Goal: Task Accomplishment & Management: Use online tool/utility

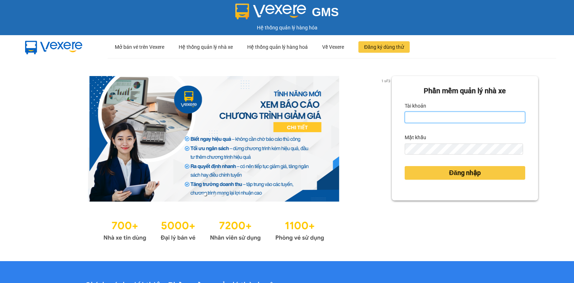
click at [407, 117] on input "Tài khoản" at bounding box center [465, 117] width 121 height 11
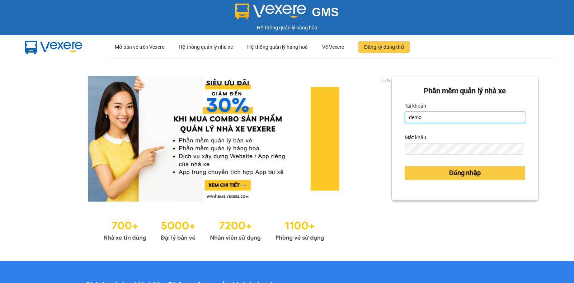
type input "demo.cutkit"
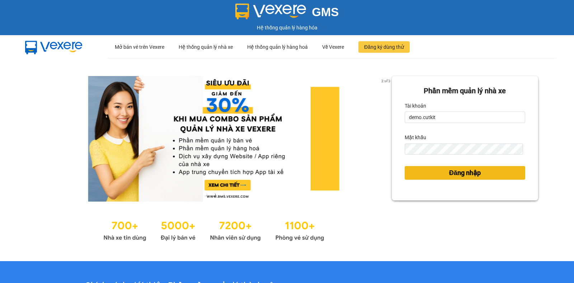
click at [465, 176] on span "Đăng nhập" at bounding box center [465, 173] width 32 height 10
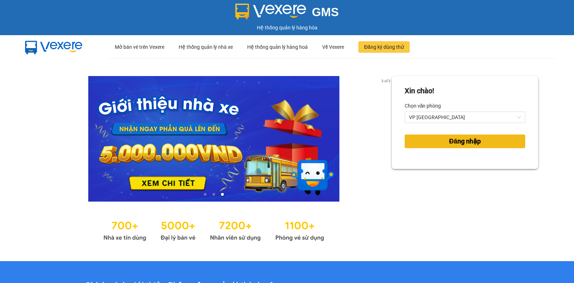
click at [460, 141] on span "Đăng nhập" at bounding box center [465, 141] width 32 height 10
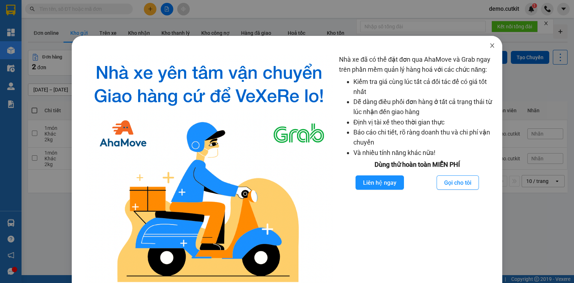
click at [489, 47] on span "Close" at bounding box center [492, 46] width 20 height 20
